Goal: Information Seeking & Learning: Learn about a topic

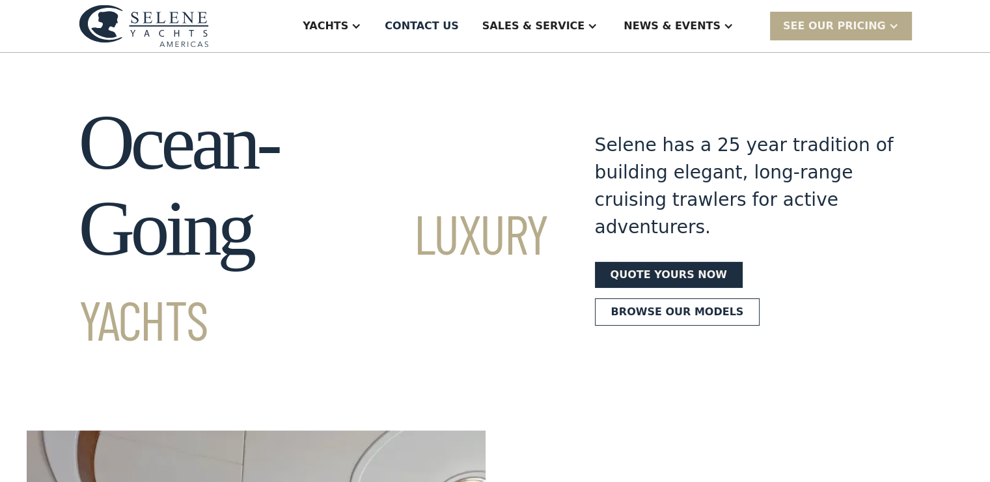
click at [348, 23] on div "Yachts" at bounding box center [326, 26] width 46 height 16
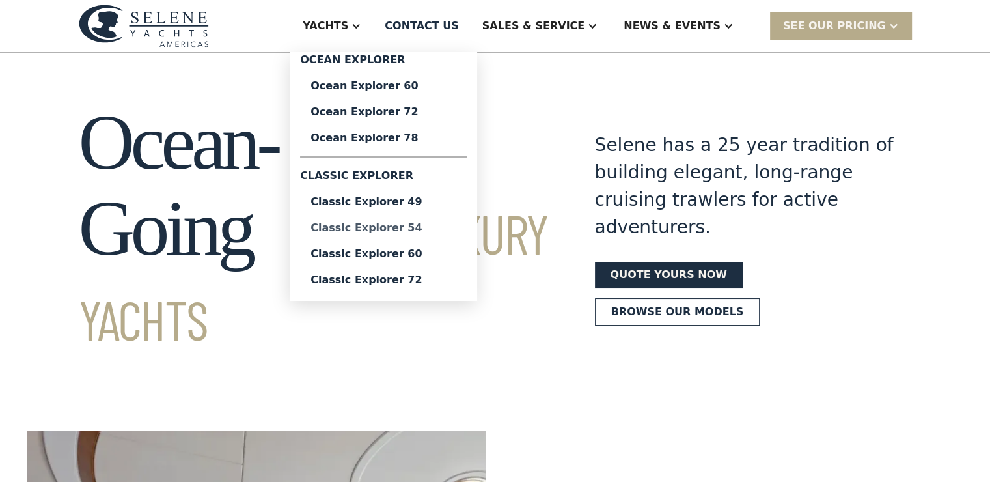
click at [422, 227] on div "Classic Explorer 54" at bounding box center [383, 228] width 146 height 10
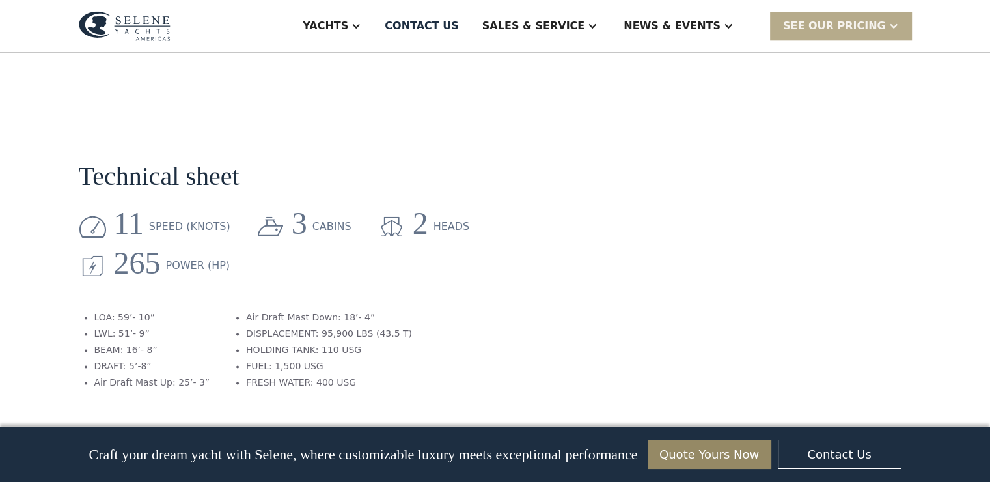
scroll to position [1497, 0]
